Goal: Find specific page/section: Find specific page/section

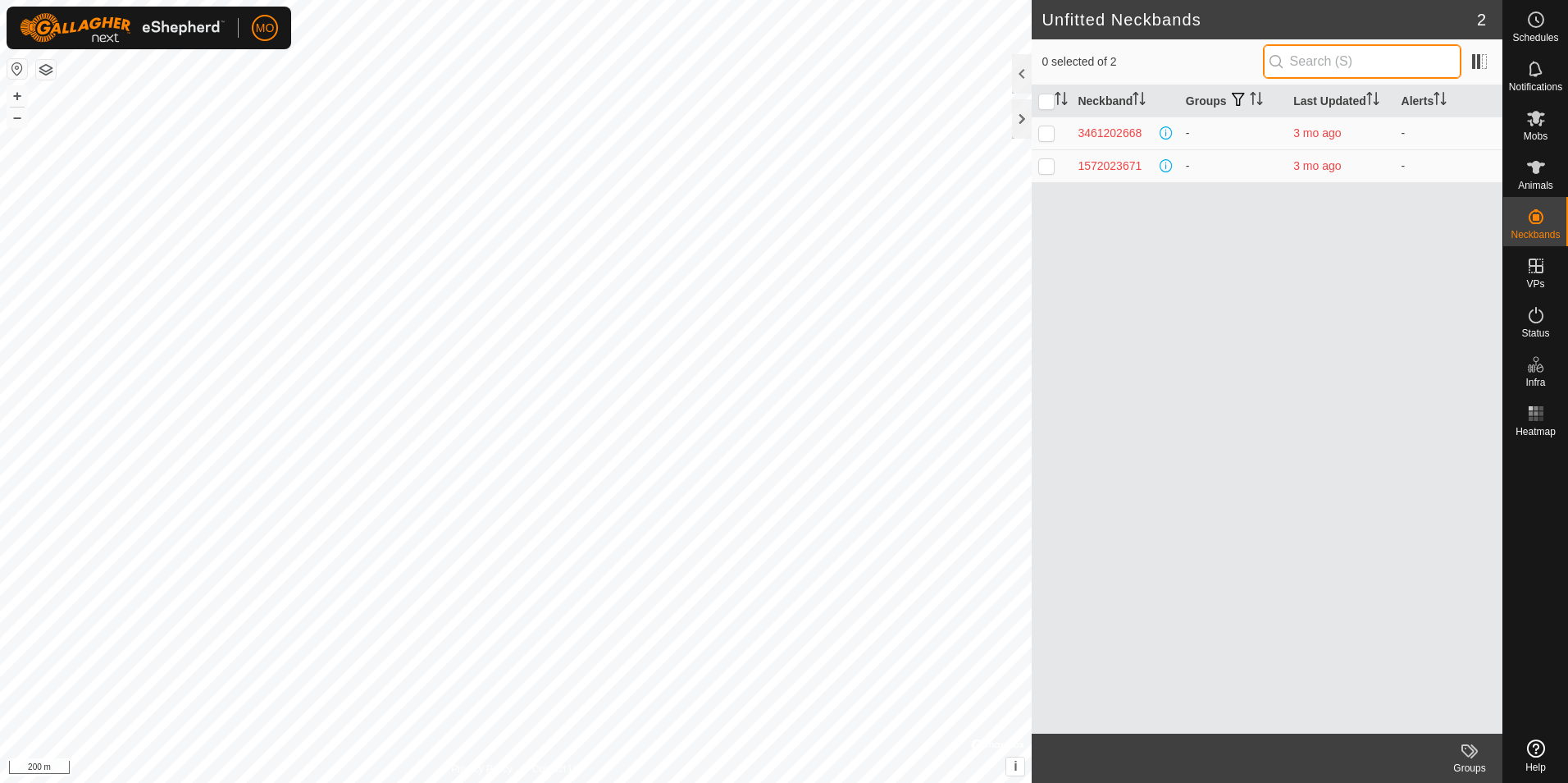
click at [1353, 61] on input "text" at bounding box center [1362, 61] width 198 height 34
click at [1020, 79] on div at bounding box center [1022, 74] width 20 height 39
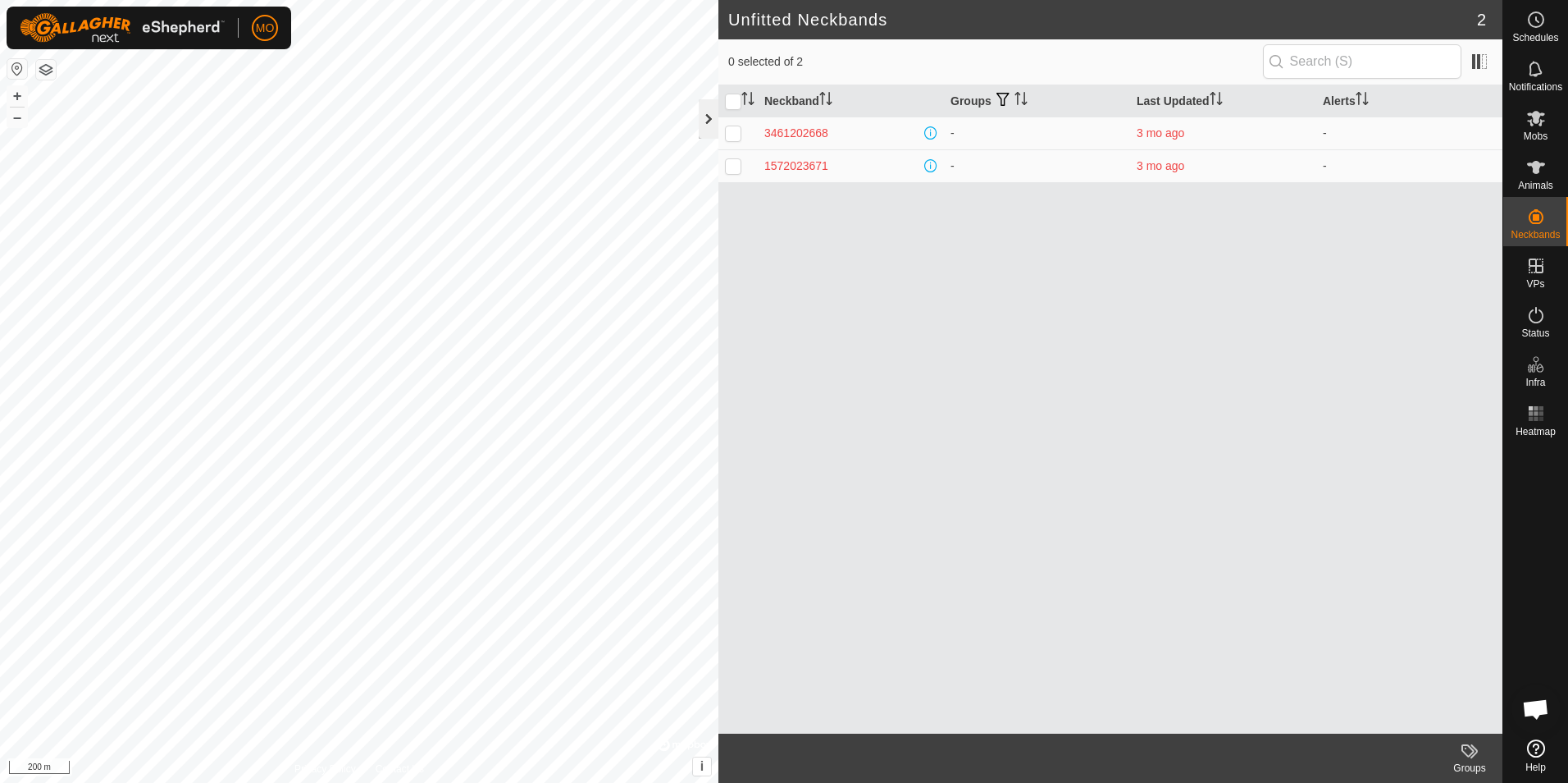
click at [710, 127] on div at bounding box center [708, 119] width 20 height 39
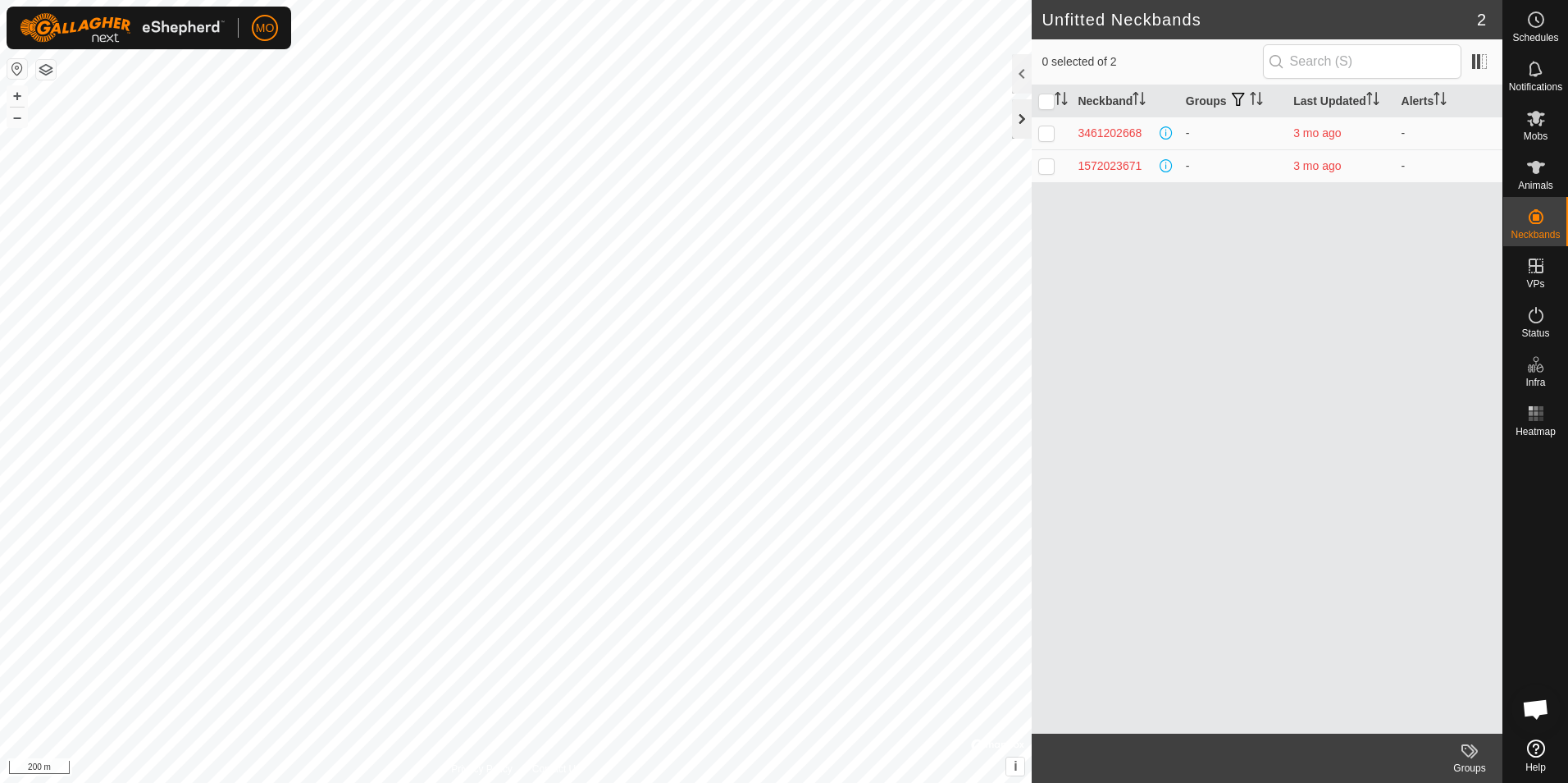
click at [1014, 122] on div at bounding box center [1022, 119] width 20 height 39
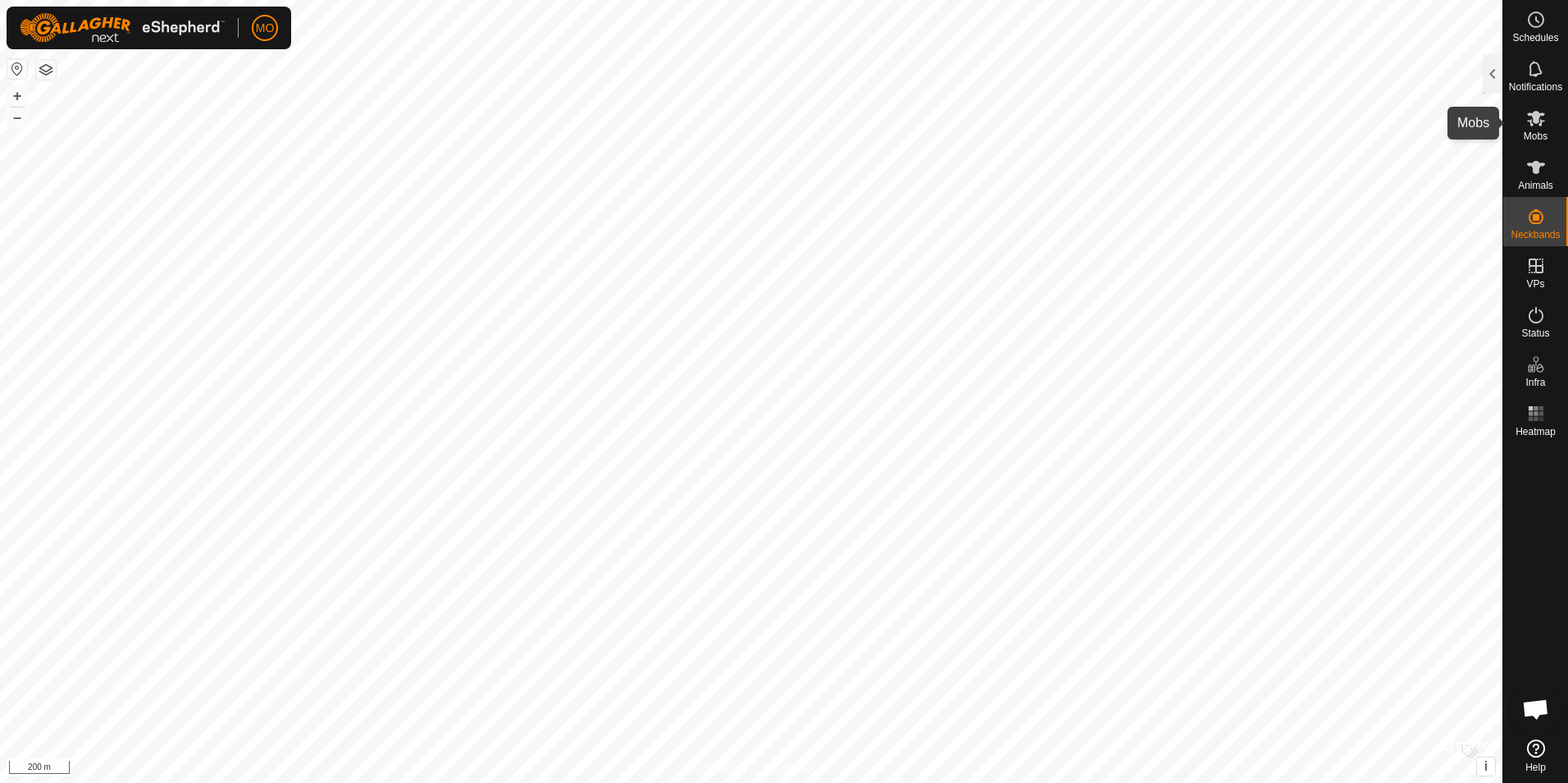
click at [1536, 126] on icon at bounding box center [1537, 118] width 20 height 20
click at [1483, 70] on div "Mobs 3 0 selected Mob Head VP JF Mob 0 - Recovering 6 - 2025Collars 67 - Delete…" at bounding box center [751, 391] width 1503 height 783
click at [1491, 74] on div at bounding box center [1493, 74] width 20 height 39
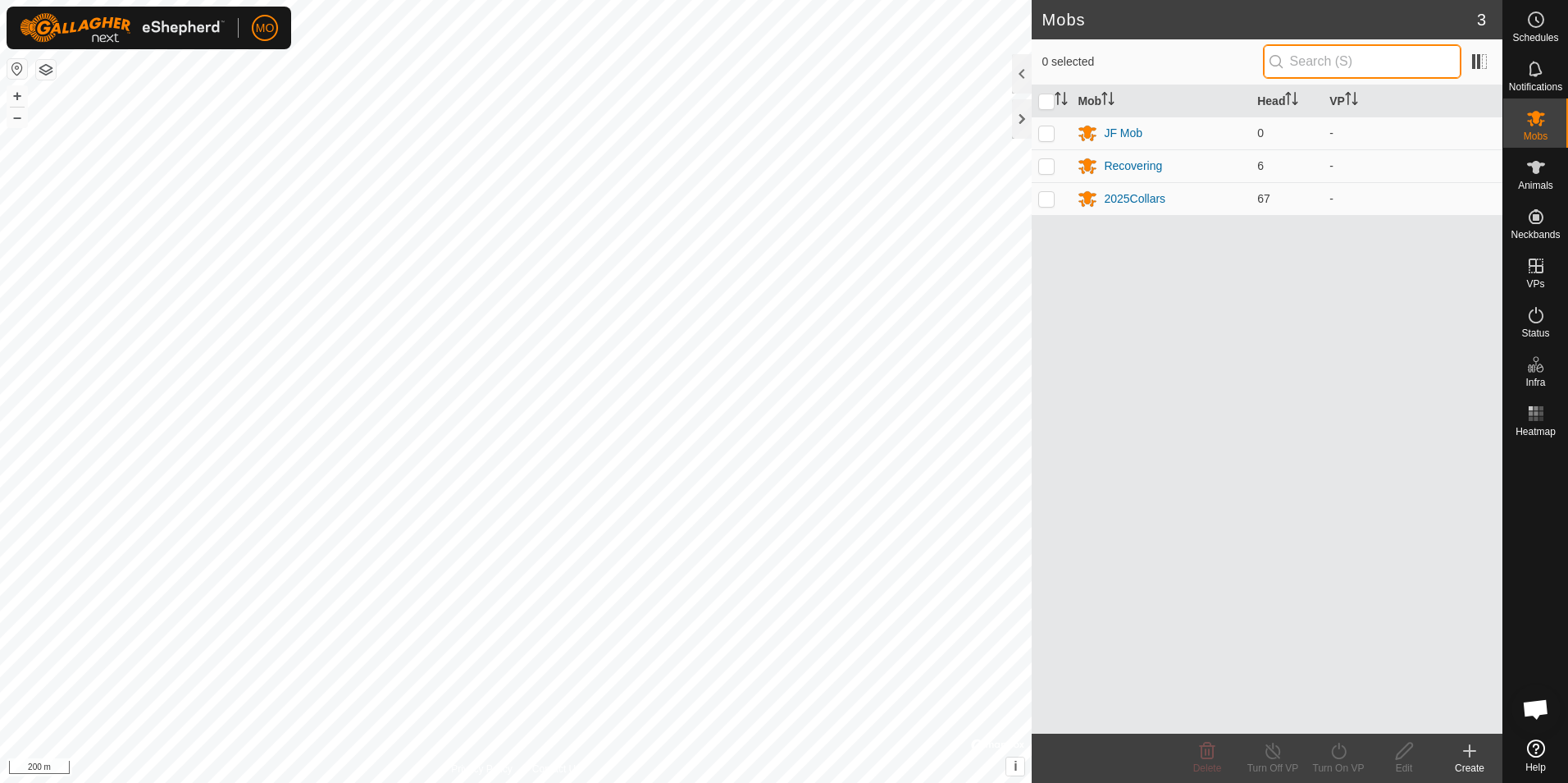
click at [1380, 63] on input "text" at bounding box center [1362, 61] width 198 height 34
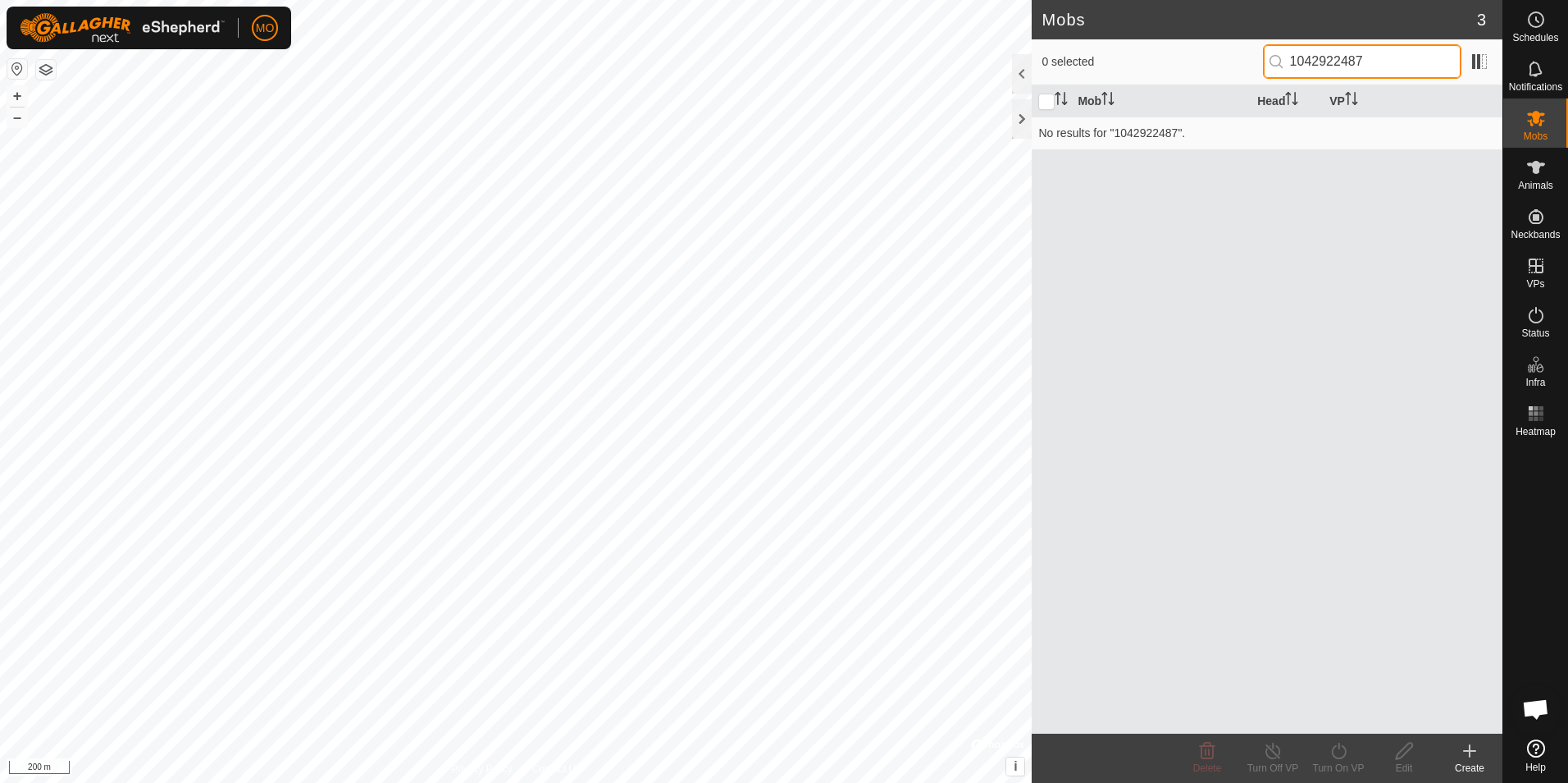
type input "1042922487"
click at [1527, 118] on icon at bounding box center [1537, 118] width 20 height 20
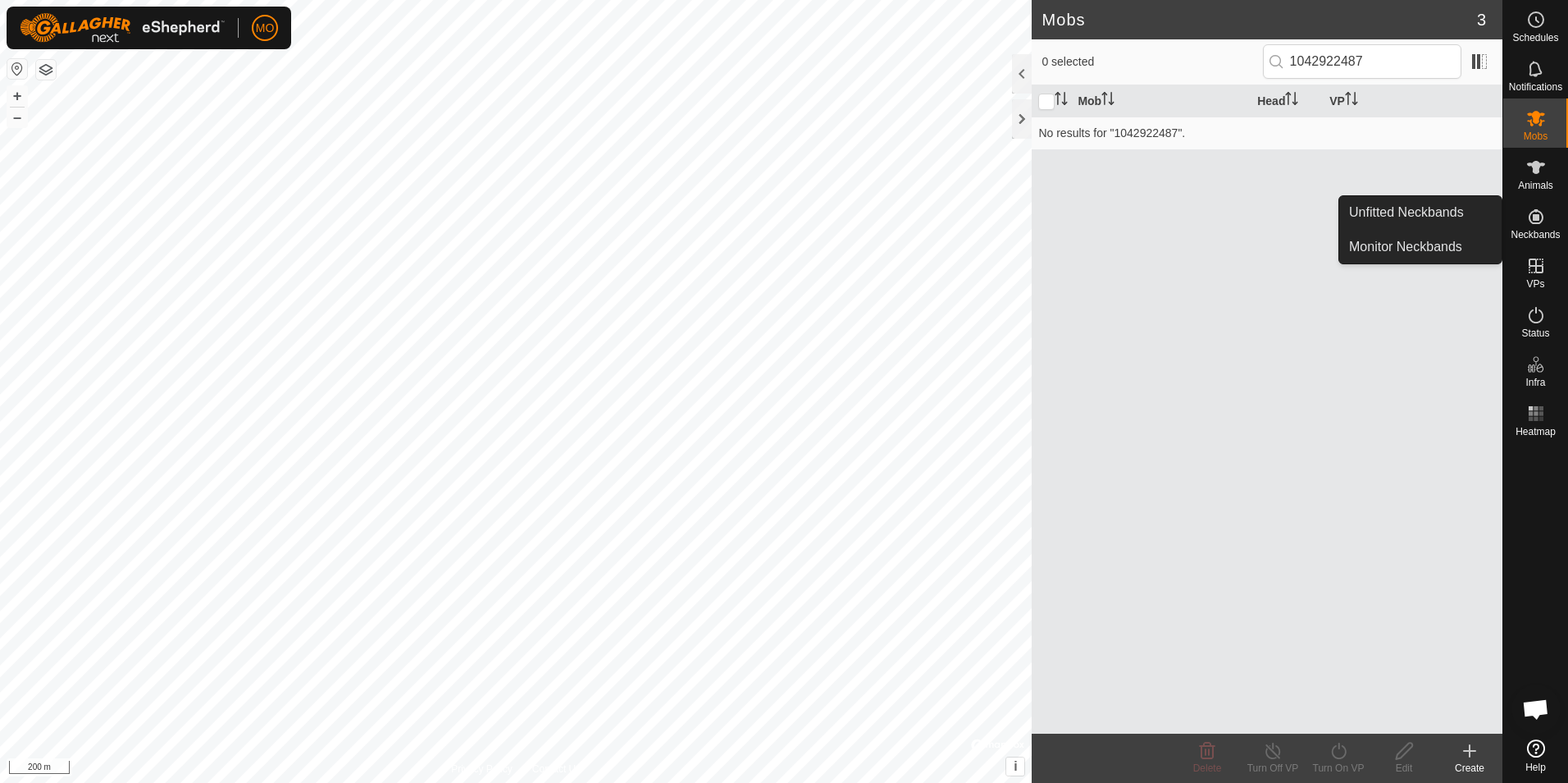
click at [1536, 213] on icon at bounding box center [1537, 217] width 20 height 20
click at [1432, 248] on link "Monitor Neckbands" at bounding box center [1420, 247] width 162 height 33
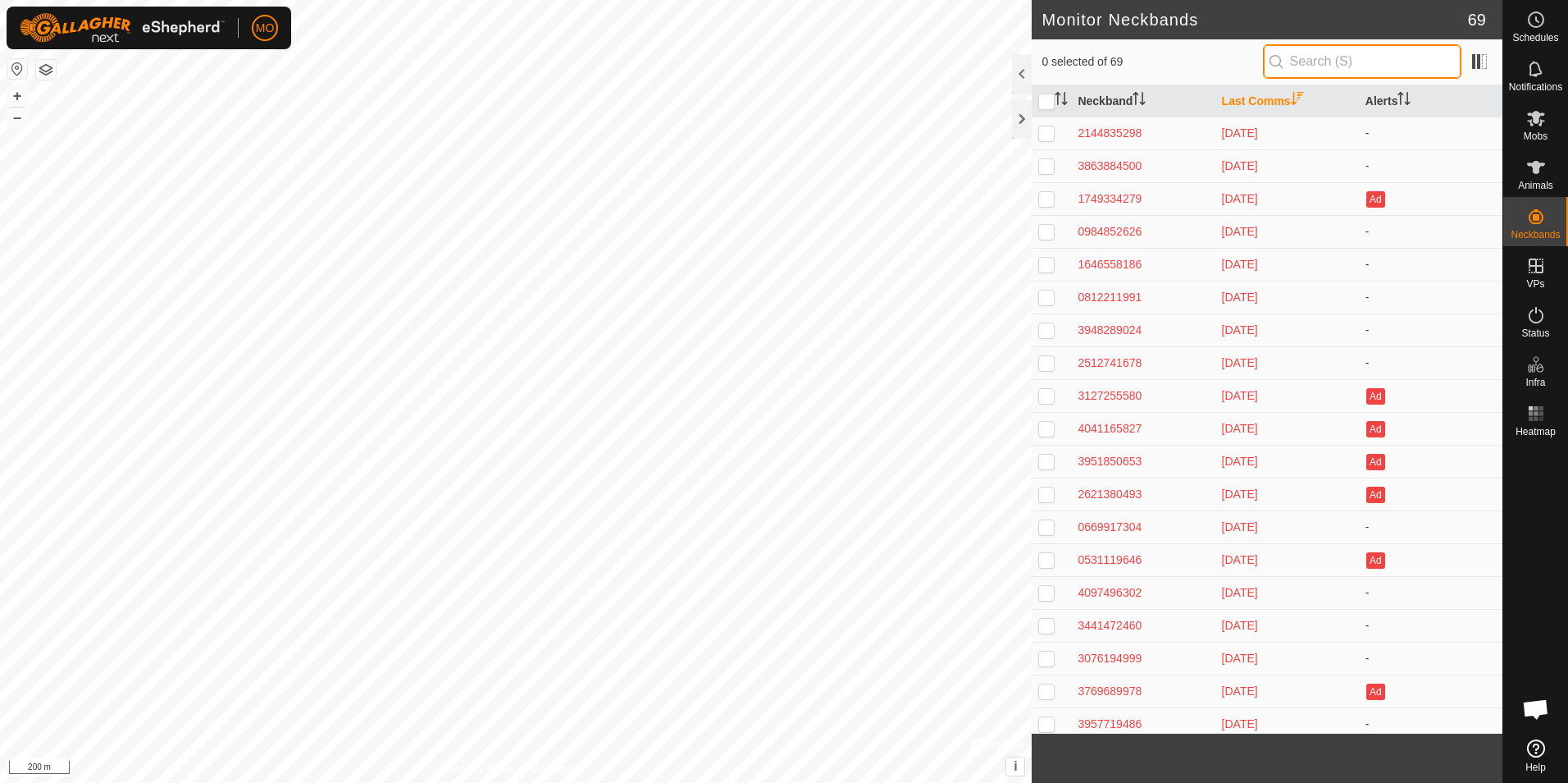
click at [1376, 62] on input "text" at bounding box center [1362, 61] width 198 height 34
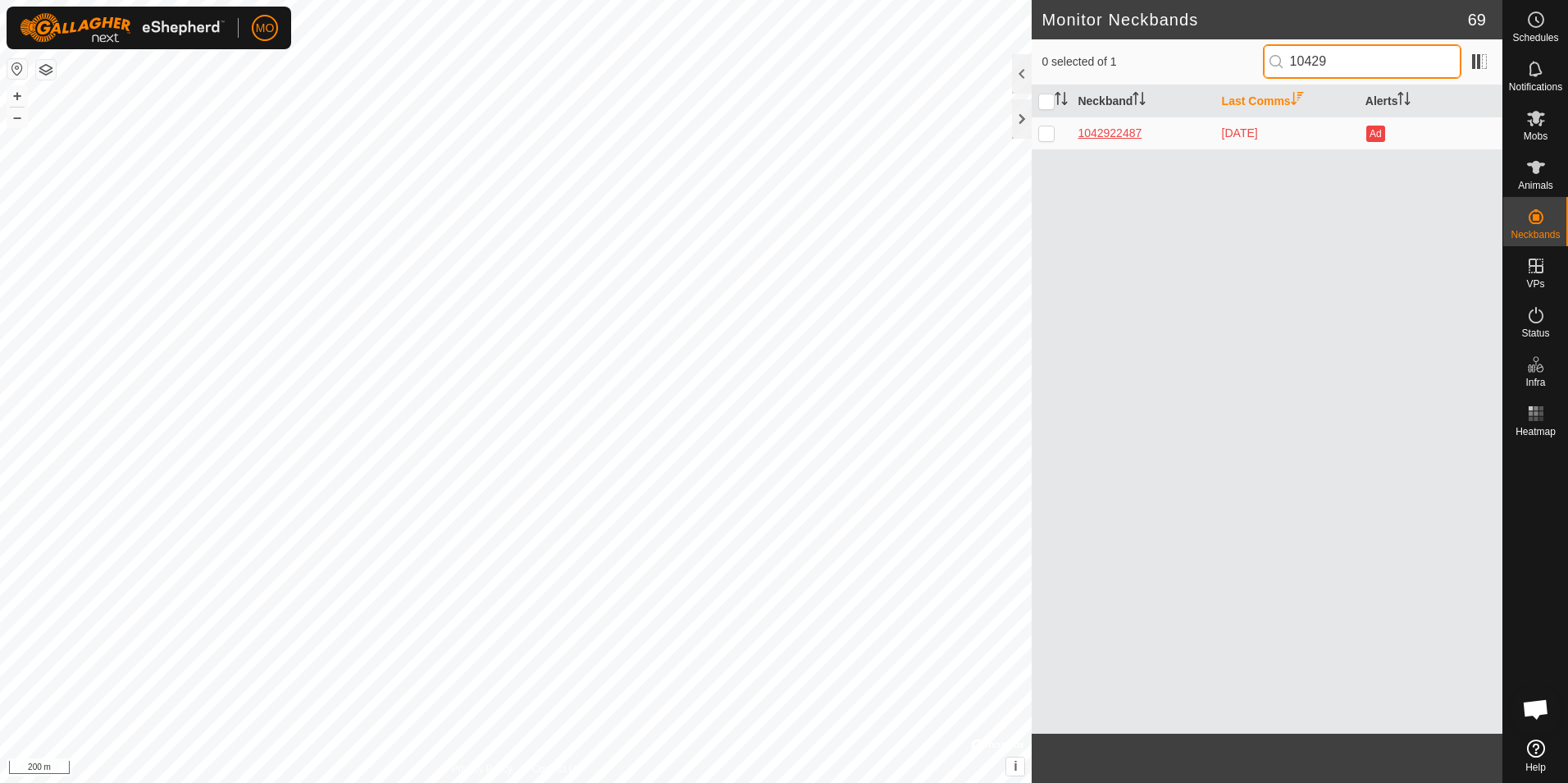
type input "10429"
click at [1122, 139] on div "1042922487" at bounding box center [1142, 133] width 130 height 17
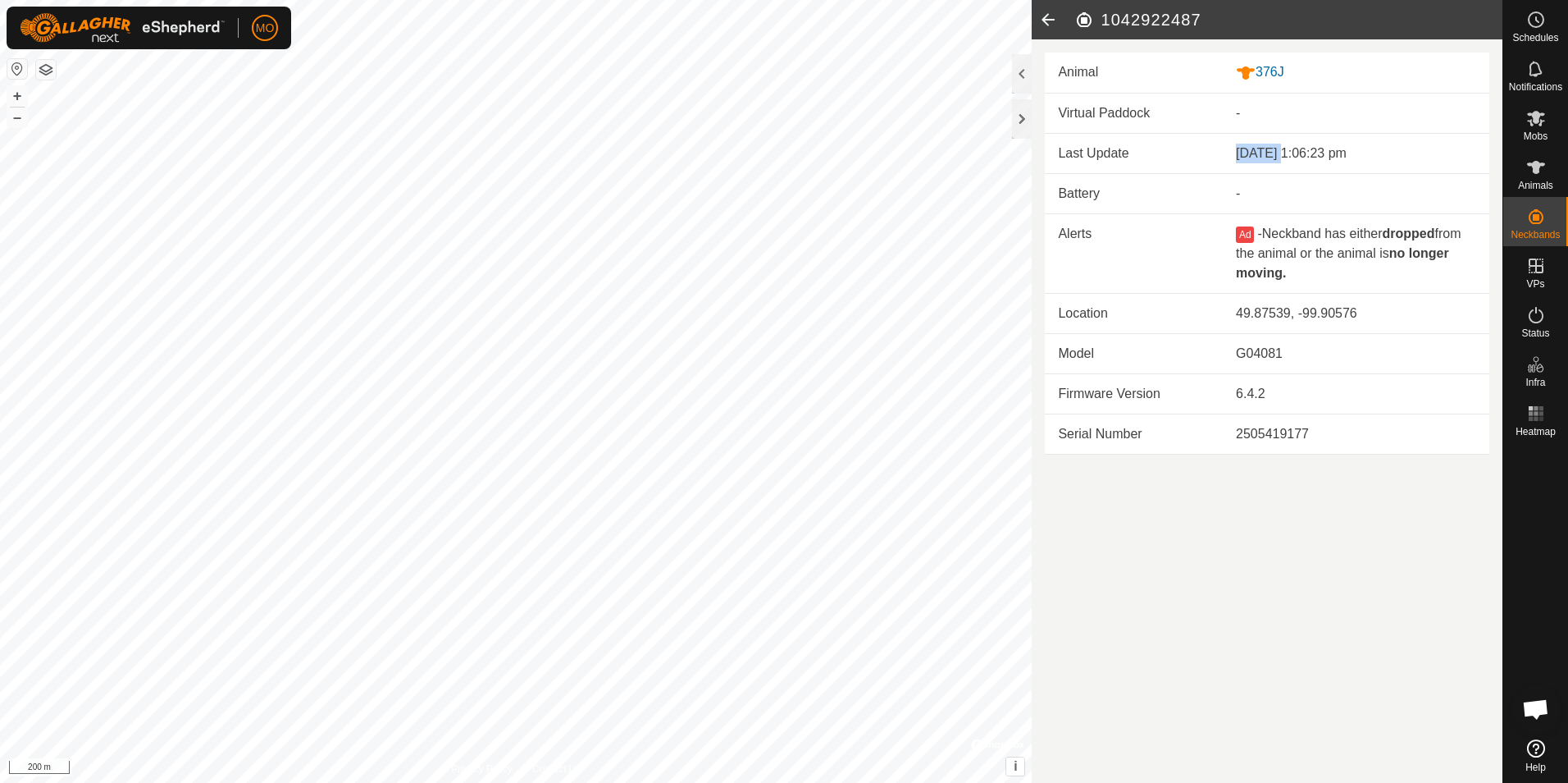
drag, startPoint x: 1275, startPoint y: 154, endPoint x: 1212, endPoint y: 158, distance: 63.1
click at [1212, 158] on tr "Last Update [DATE] 1:06:23 pm" at bounding box center [1267, 153] width 445 height 40
drag, startPoint x: 1212, startPoint y: 158, endPoint x: 1330, endPoint y: 155, distance: 118.0
click at [1330, 155] on div "[DATE] 1:06:23 pm" at bounding box center [1356, 153] width 240 height 20
drag, startPoint x: 1321, startPoint y: 159, endPoint x: 1234, endPoint y: 156, distance: 87.1
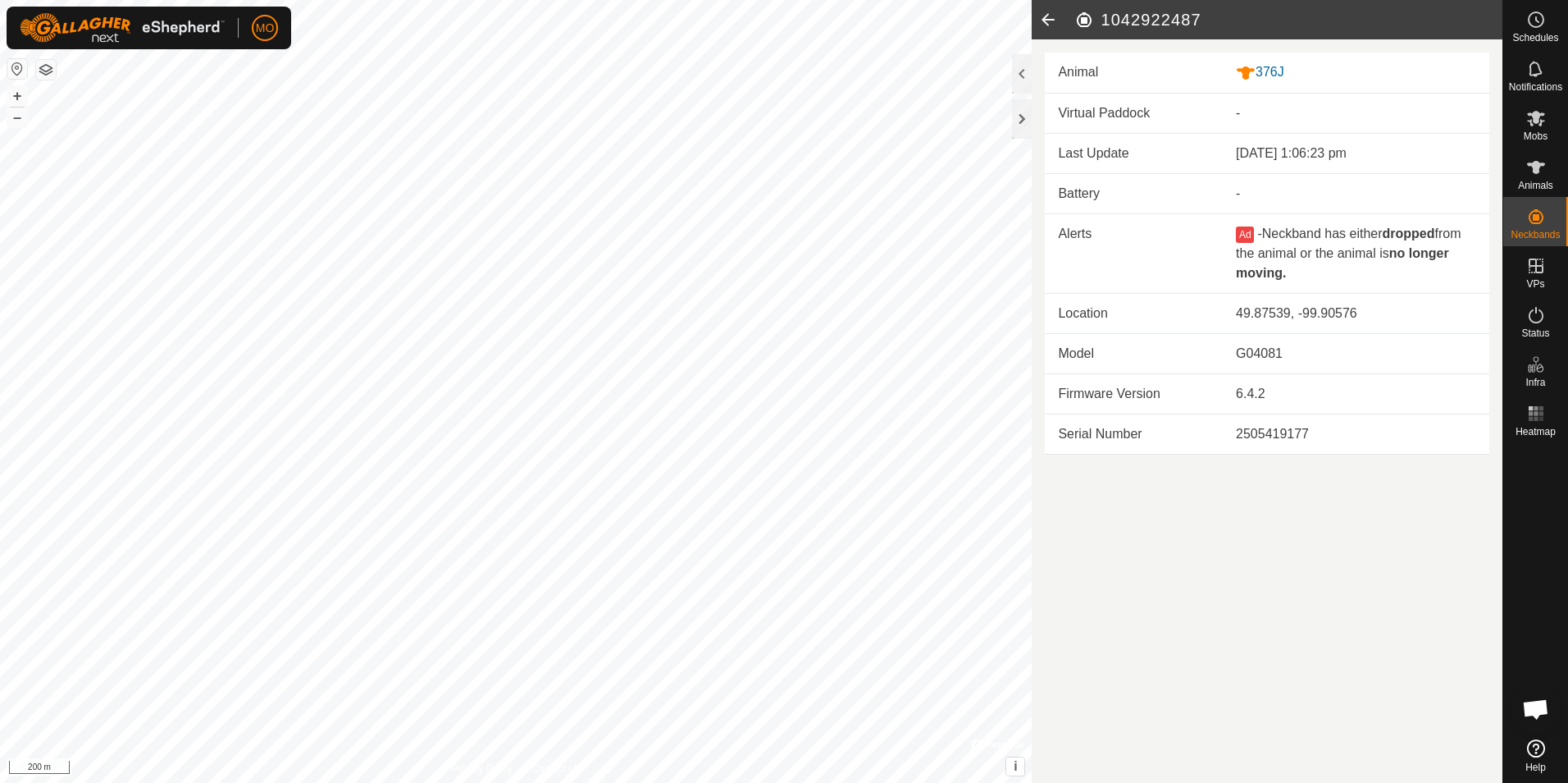
click at [1234, 156] on td "[DATE] 1:06:23 pm" at bounding box center [1356, 153] width 266 height 40
click at [1272, 78] on div "376J" at bounding box center [1356, 73] width 240 height 21
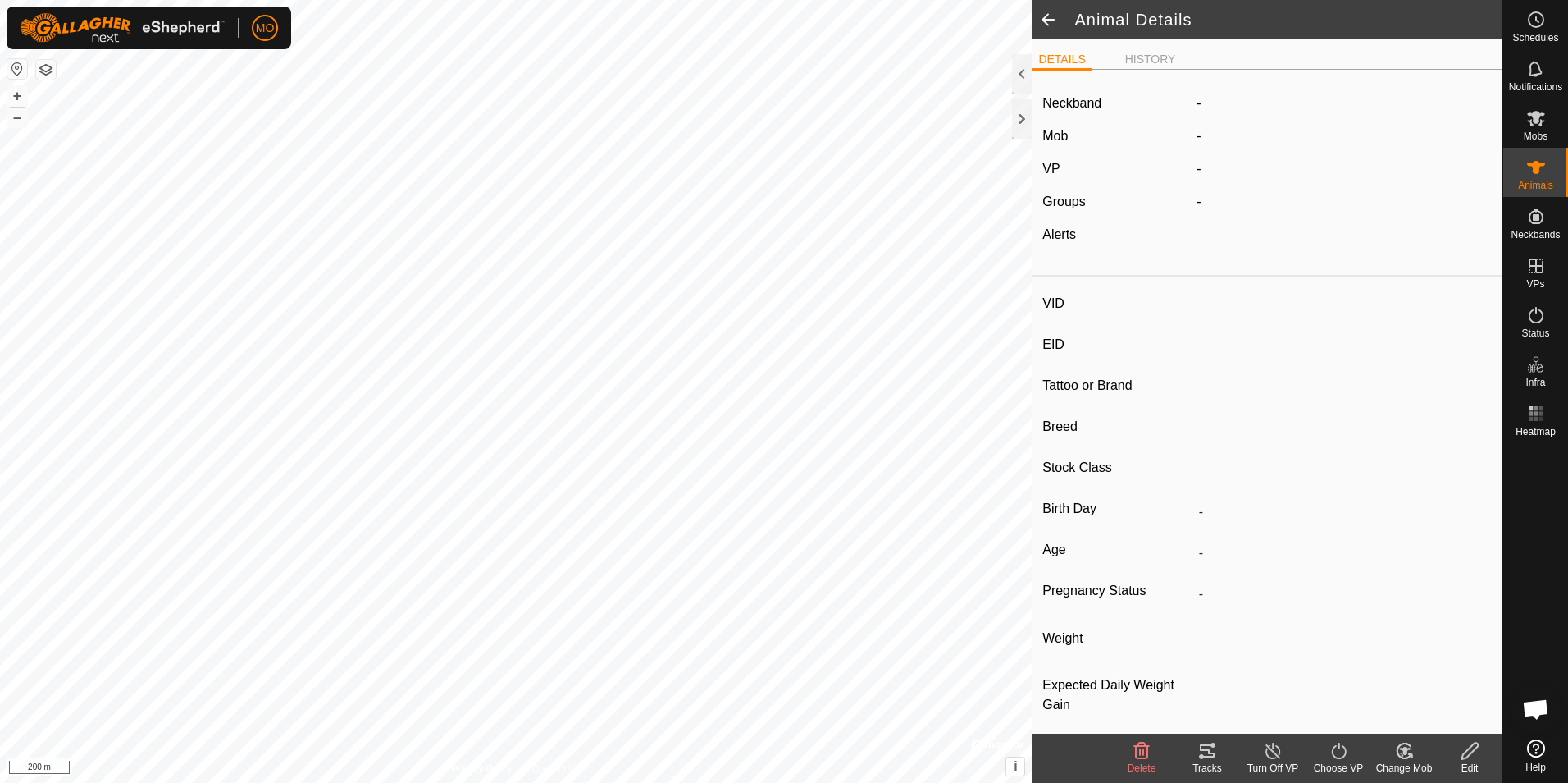
type input "376J"
type input "124000192776851"
type input "-"
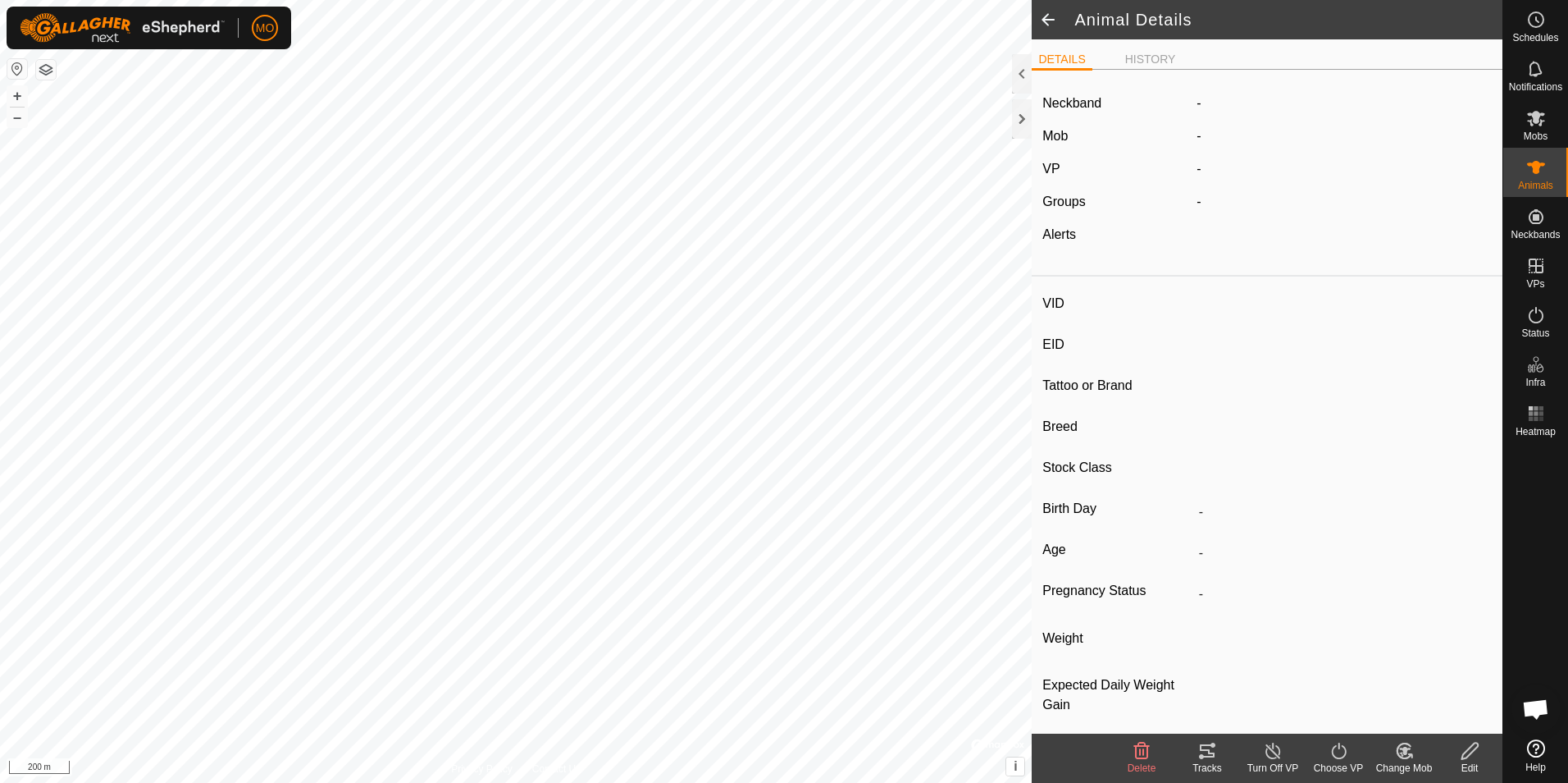
type input "0 kg"
type input "-"
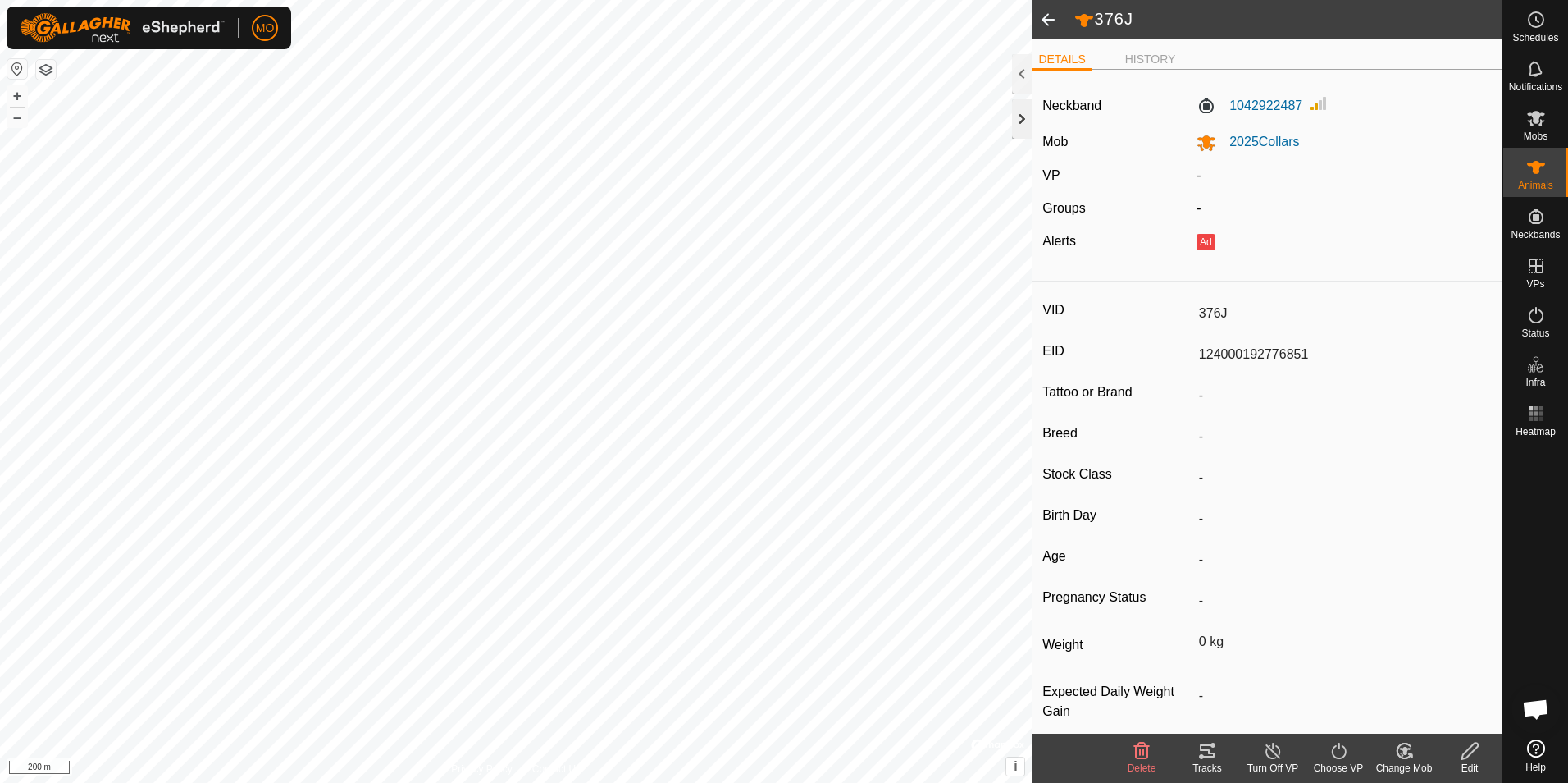
click at [1020, 116] on div at bounding box center [1022, 119] width 20 height 39
